Goal: Book appointment/travel/reservation

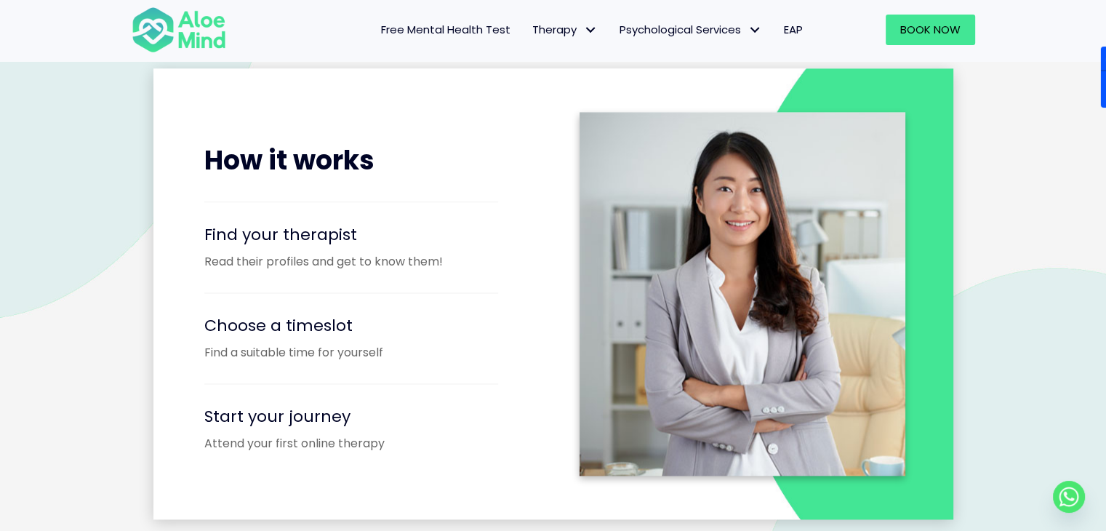
scroll to position [1807, 0]
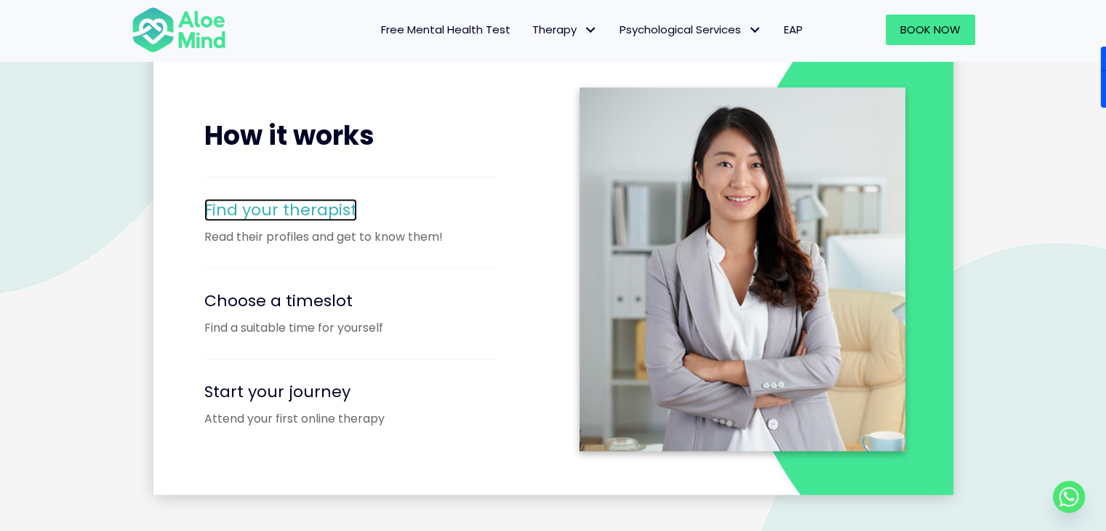
click at [247, 207] on span "Find your therapist" at bounding box center [280, 210] width 153 height 23
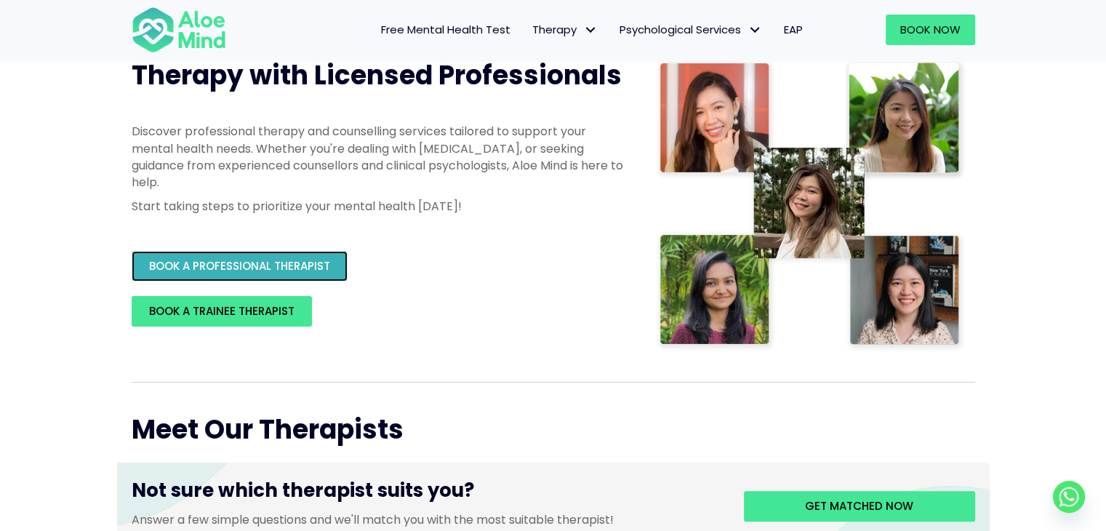
click at [236, 272] on span "BOOK A PROFESSIONAL THERAPIST" at bounding box center [239, 265] width 181 height 15
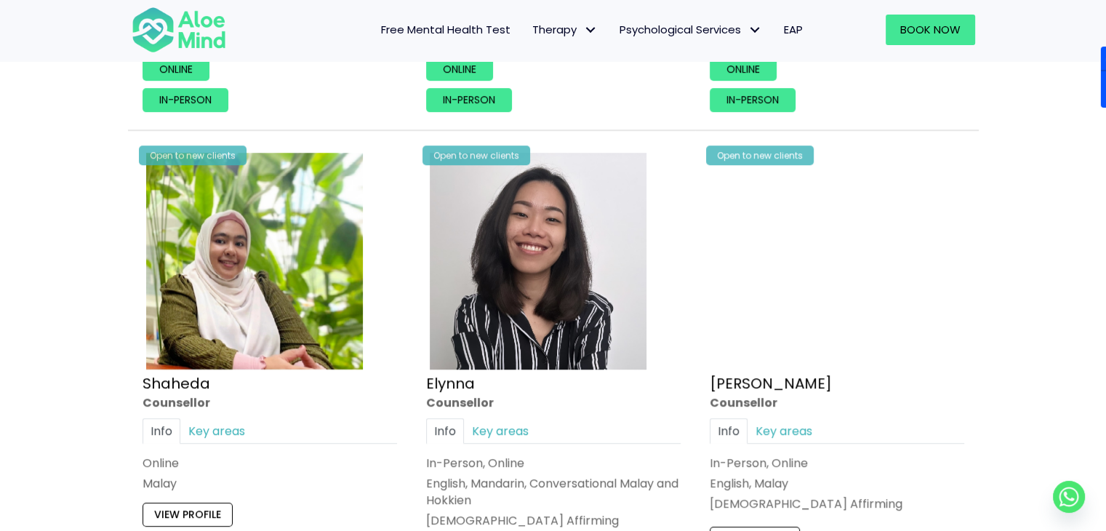
scroll to position [1210, 0]
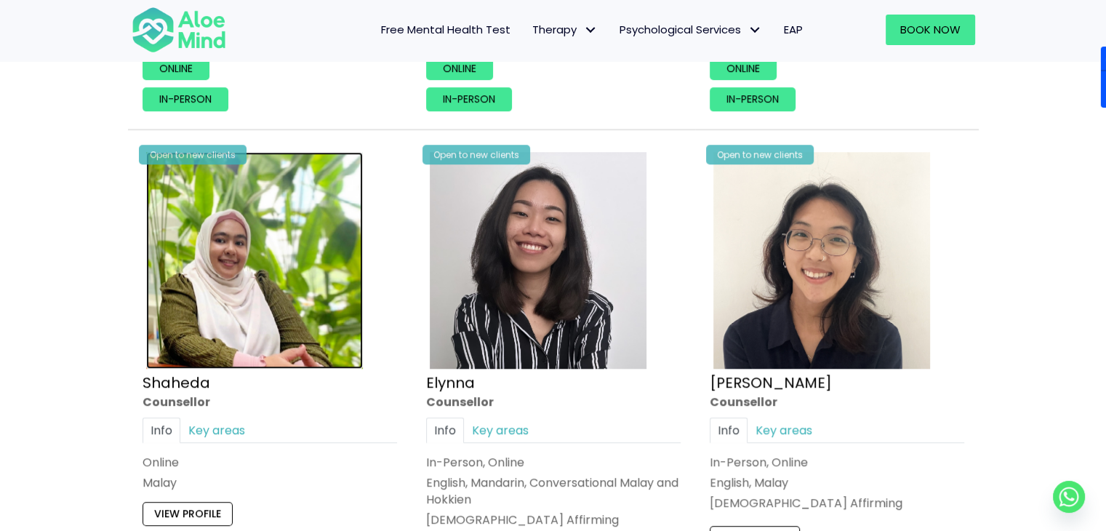
click at [354, 218] on img at bounding box center [254, 260] width 217 height 217
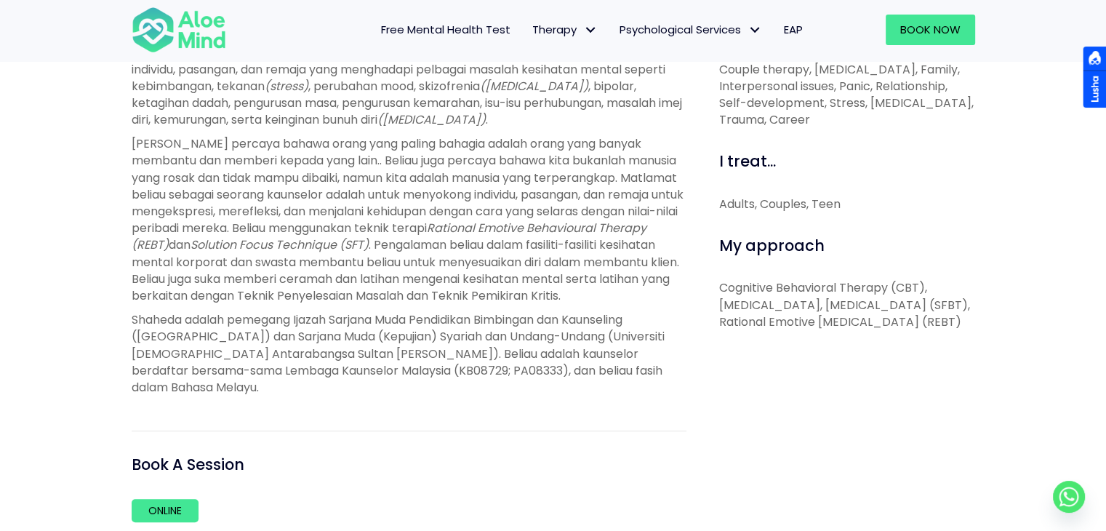
scroll to position [637, 0]
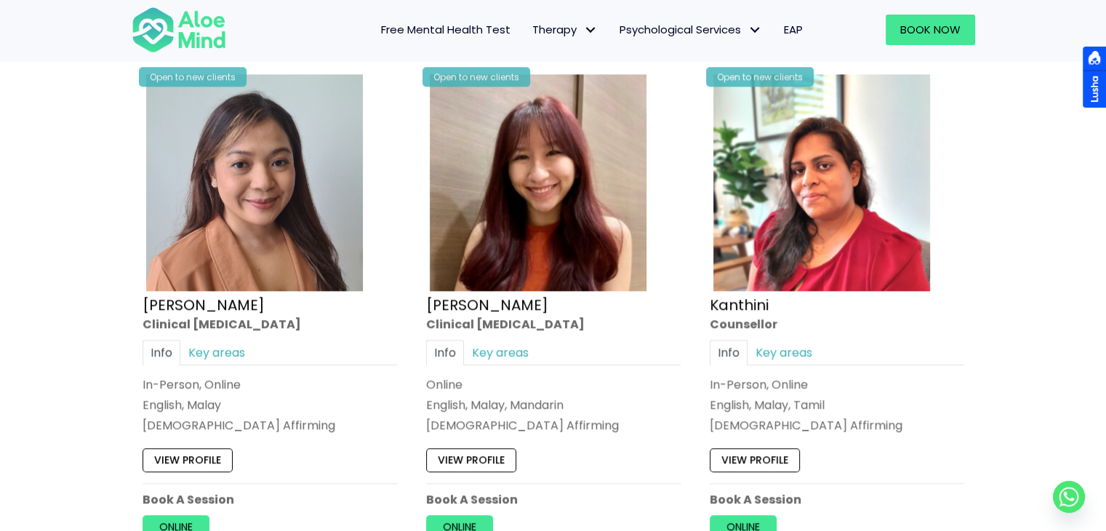
scroll to position [1842, 0]
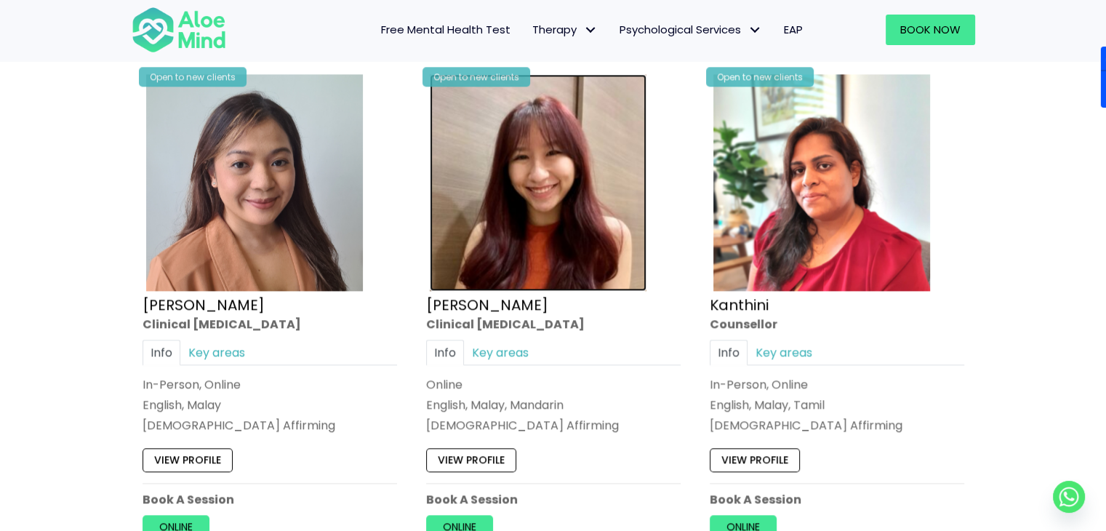
click at [575, 180] on img at bounding box center [538, 182] width 217 height 217
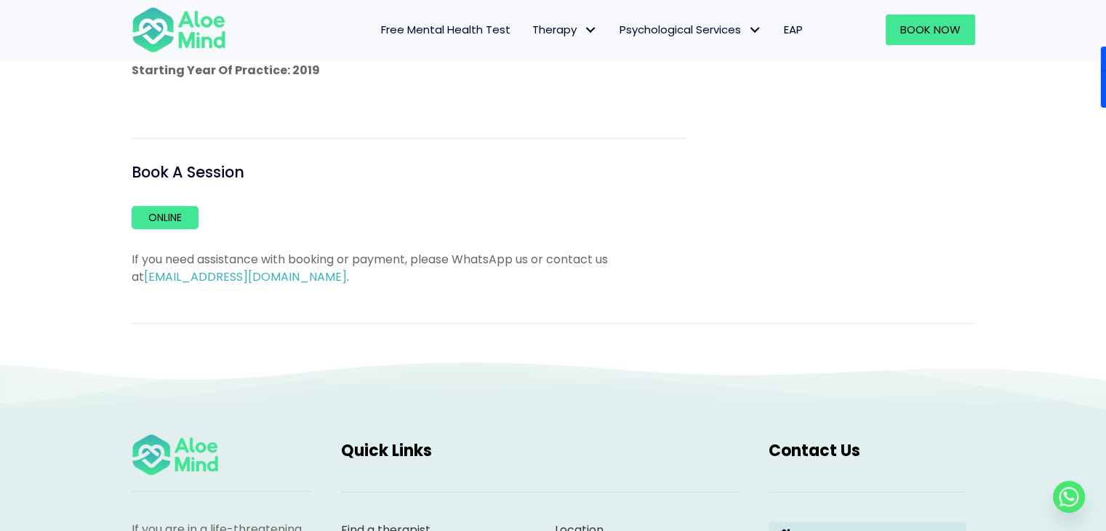
scroll to position [1056, 0]
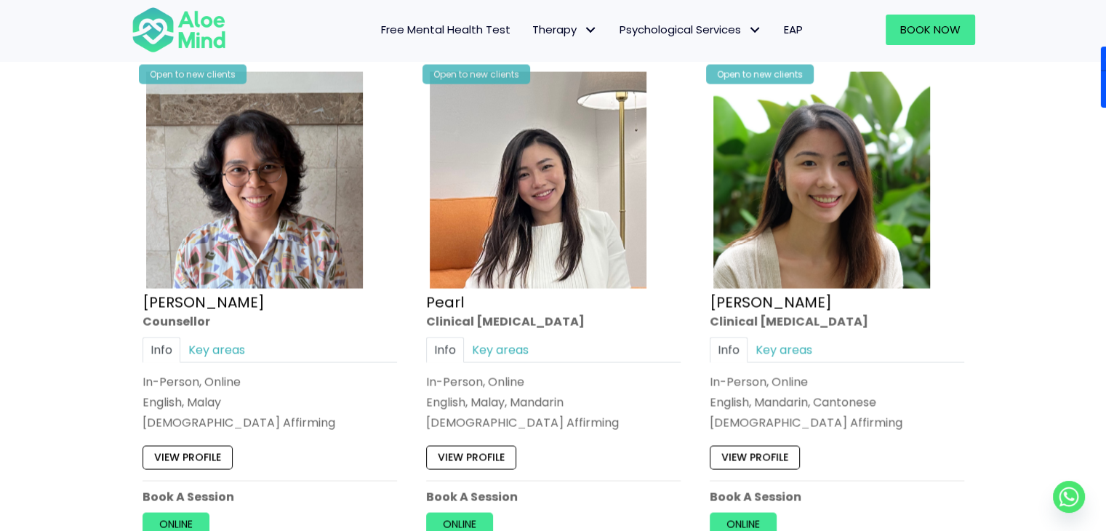
scroll to position [2921, 0]
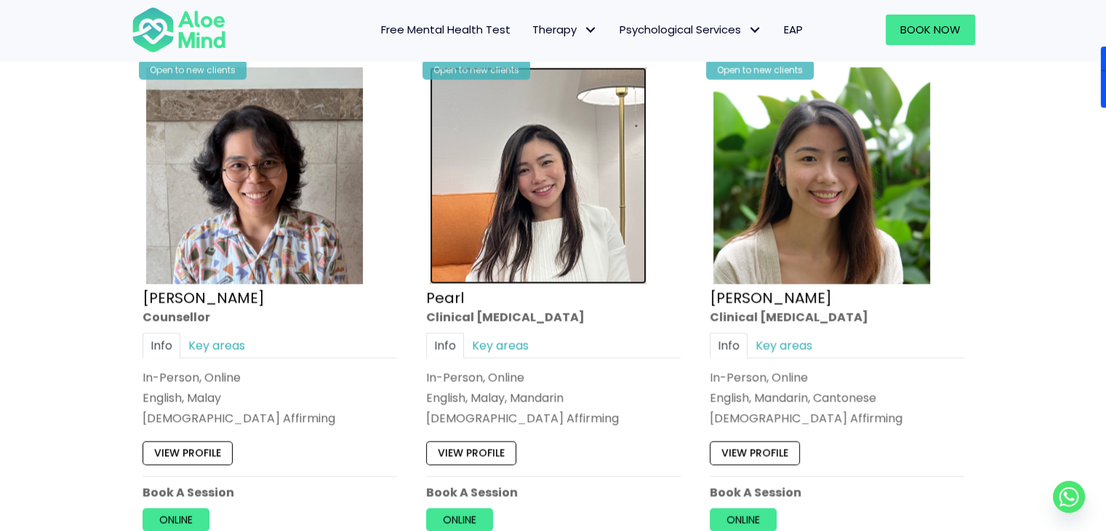
click at [576, 197] on img at bounding box center [538, 176] width 217 height 217
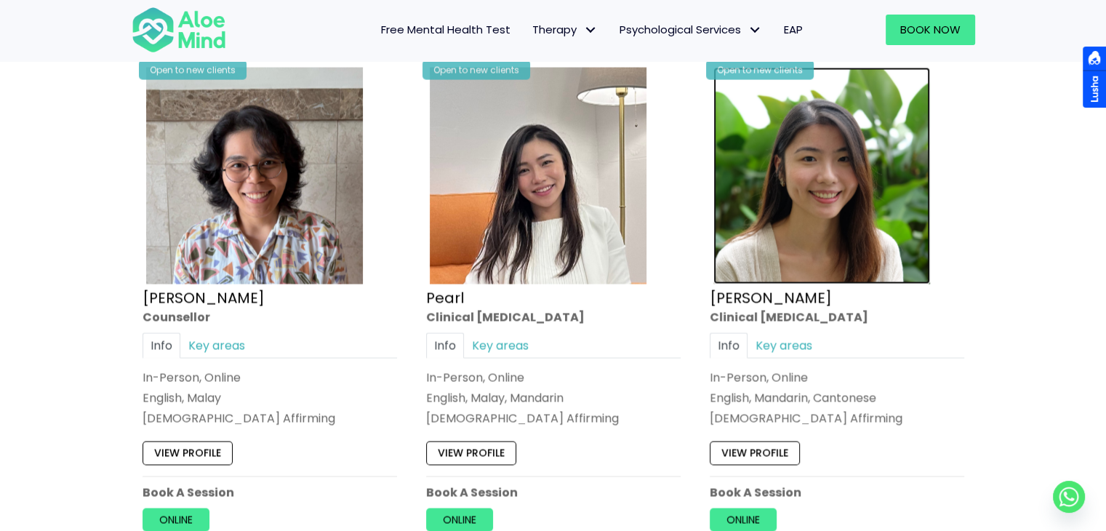
click at [822, 227] on img at bounding box center [821, 176] width 217 height 217
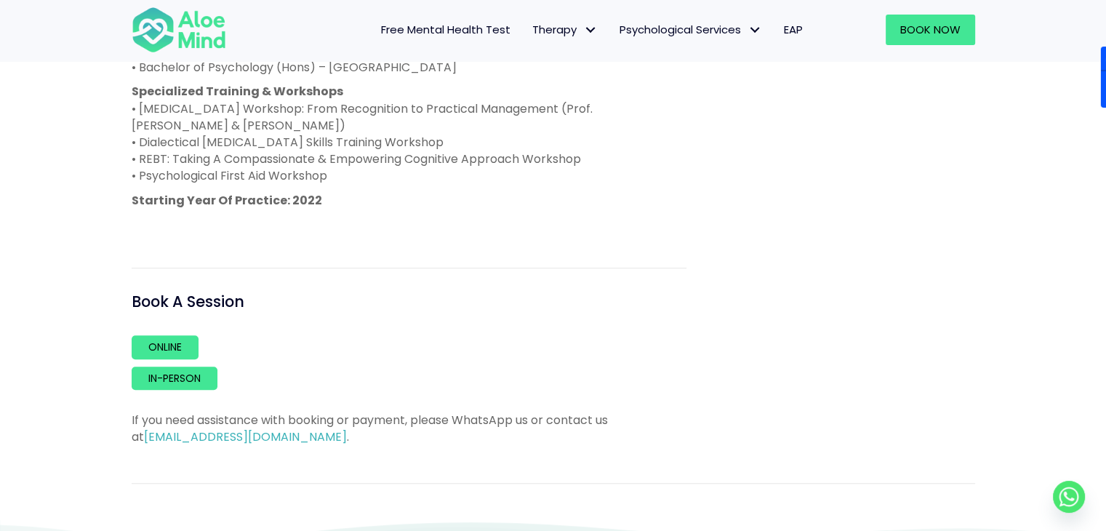
scroll to position [1049, 0]
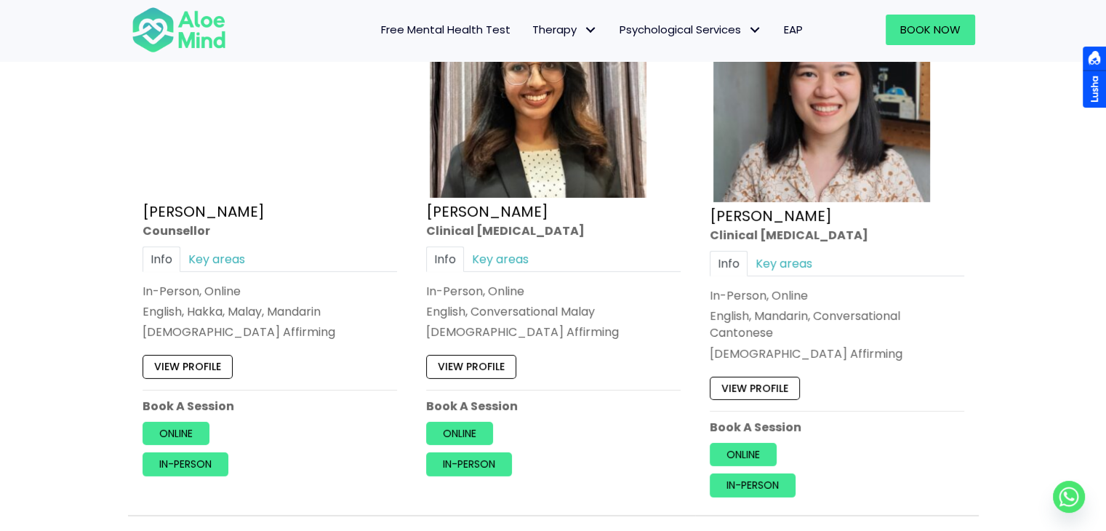
scroll to position [4618, 0]
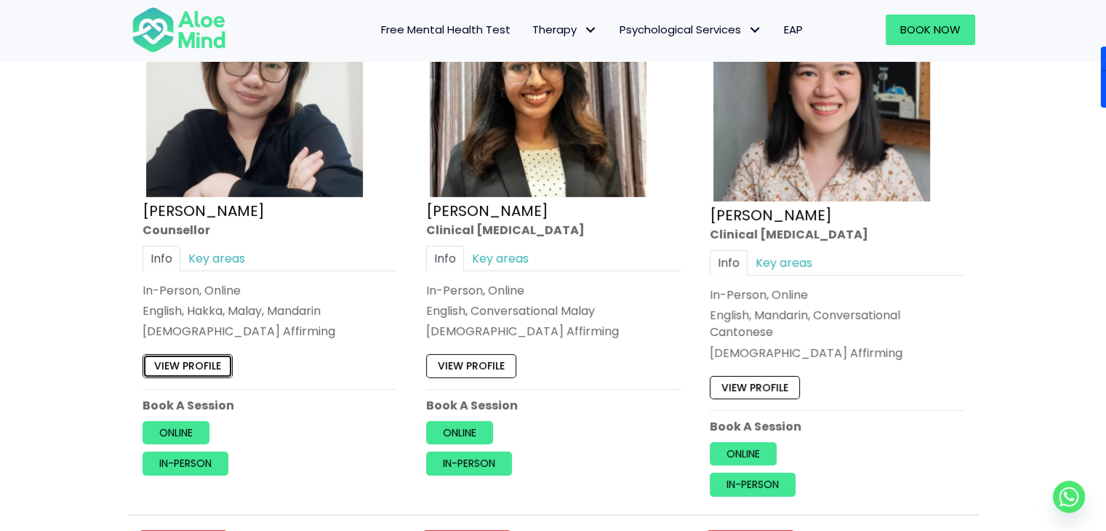
click at [210, 354] on link "View profile" at bounding box center [188, 365] width 90 height 23
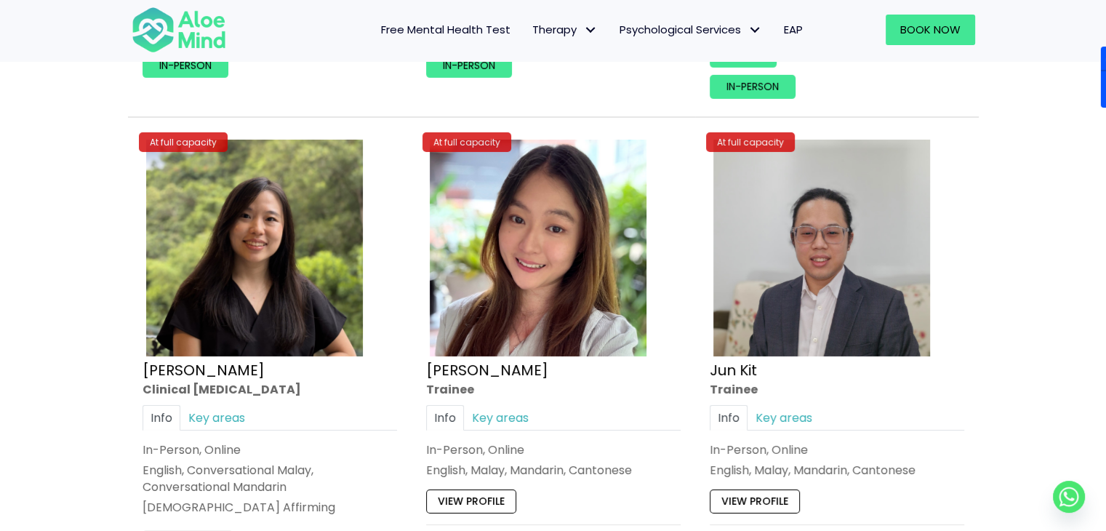
scroll to position [5117, 0]
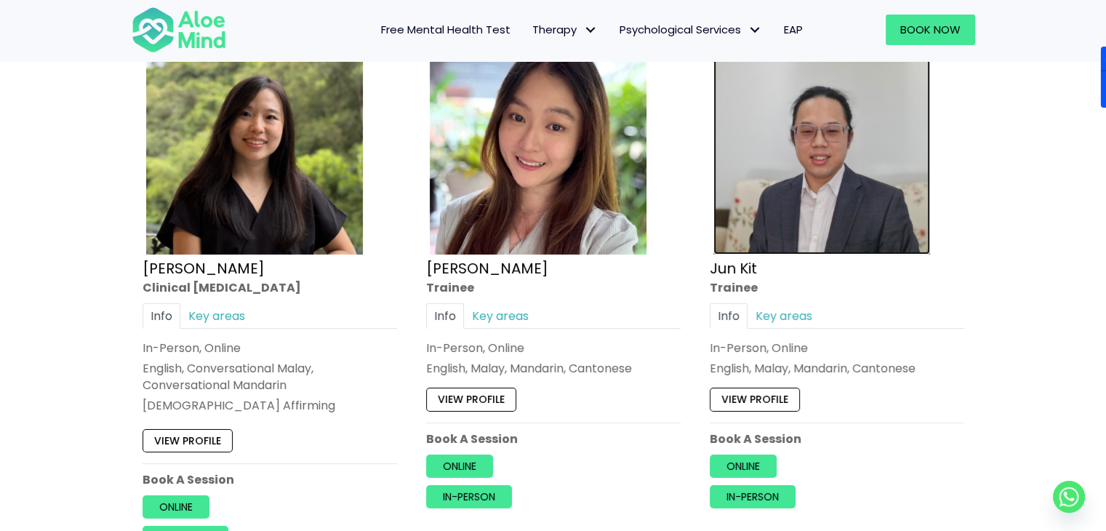
click at [858, 152] on img at bounding box center [821, 146] width 217 height 217
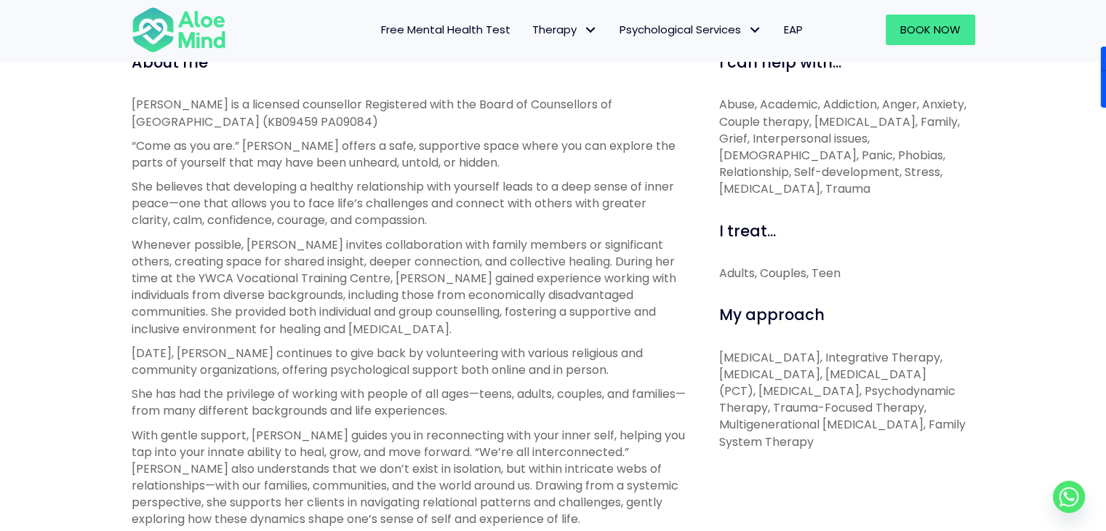
scroll to position [587, 0]
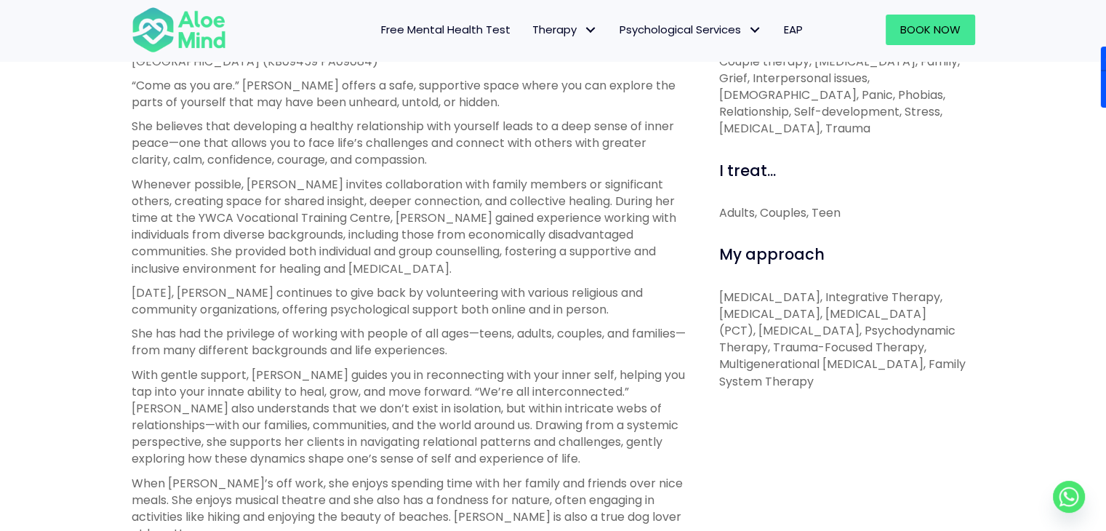
drag, startPoint x: 721, startPoint y: 283, endPoint x: 913, endPoint y: 367, distance: 210.1
click at [913, 367] on p "Existential Therapy, Integrative Therapy, Narrative Therapy, Person-Centered Th…" at bounding box center [847, 339] width 256 height 101
copy p "Existential Therapy, Integrative Therapy, Narrative Therapy, Person-Centered Th…"
click at [553, 244] on p "Whenever possible, Yvonne invites collaboration with family members or signific…" at bounding box center [409, 226] width 555 height 101
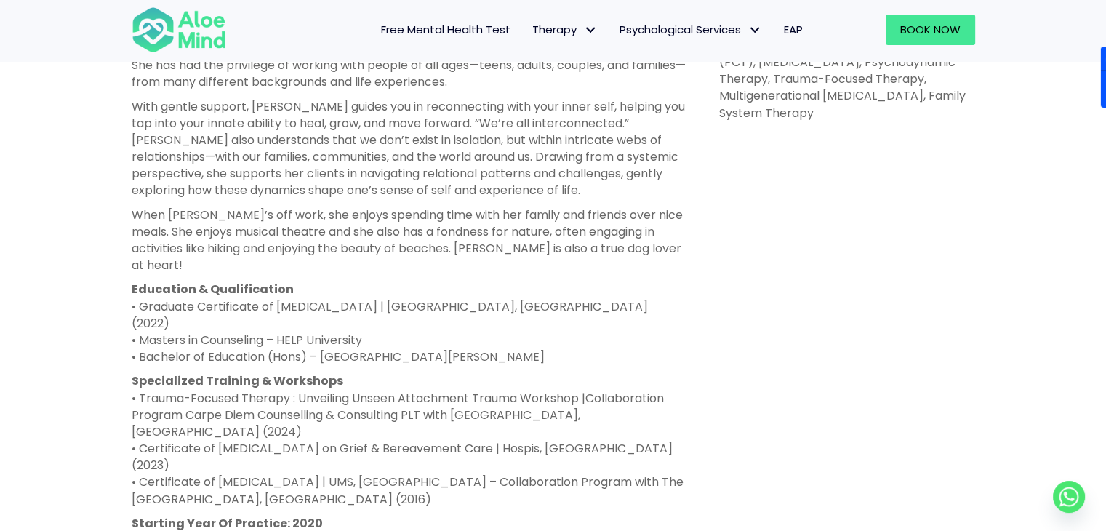
scroll to position [847, 0]
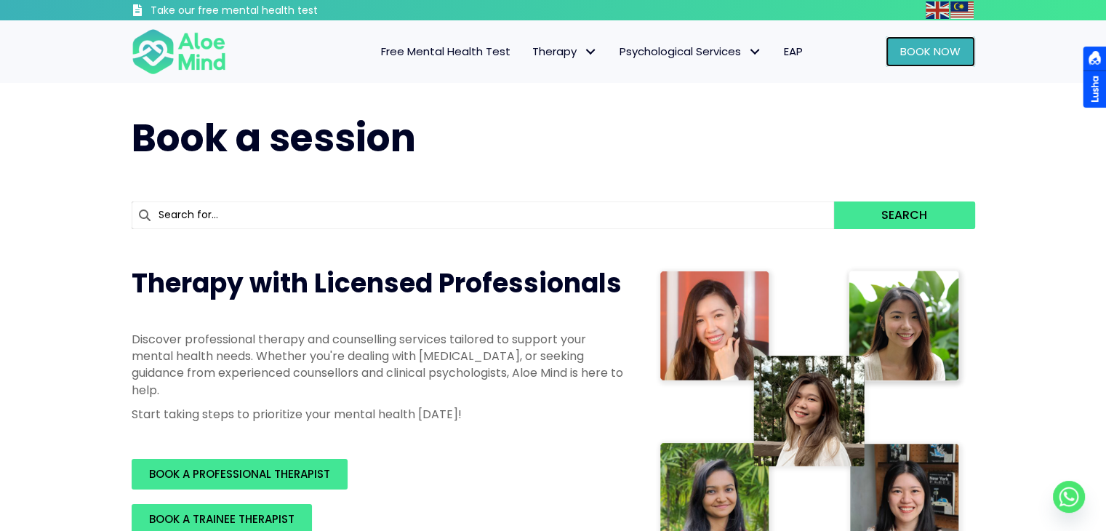
click at [939, 47] on span "Book Now" at bounding box center [930, 51] width 60 height 15
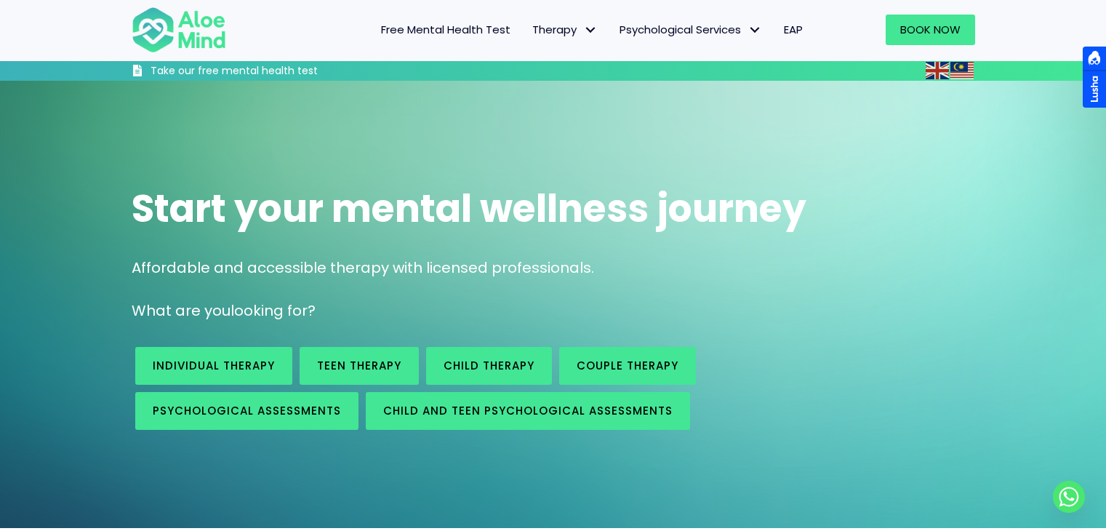
scroll to position [1809, 0]
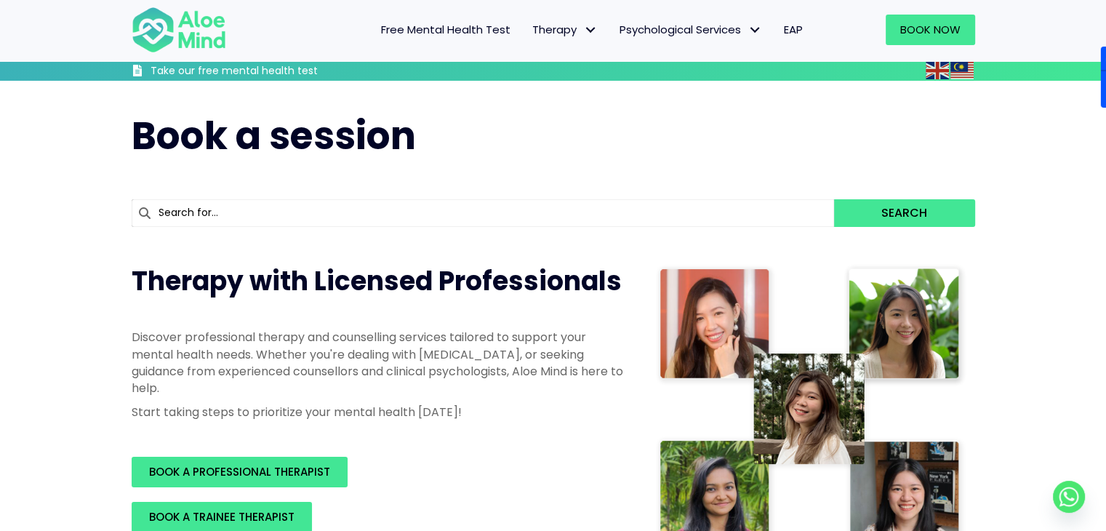
scroll to position [279, 0]
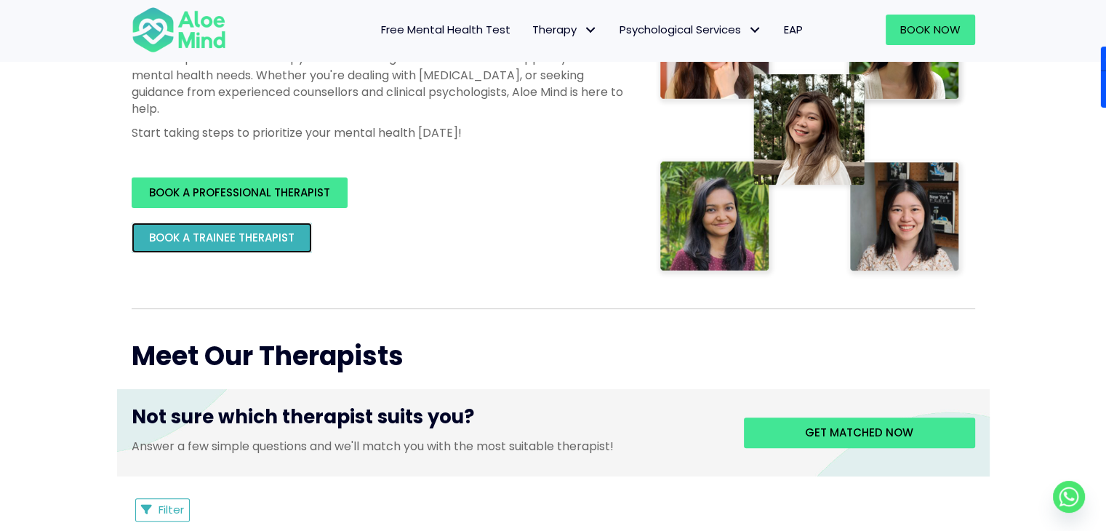
click at [204, 237] on span "BOOK A TRAINEE THERAPIST" at bounding box center [221, 237] width 145 height 15
